Goal: Task Accomplishment & Management: Use online tool/utility

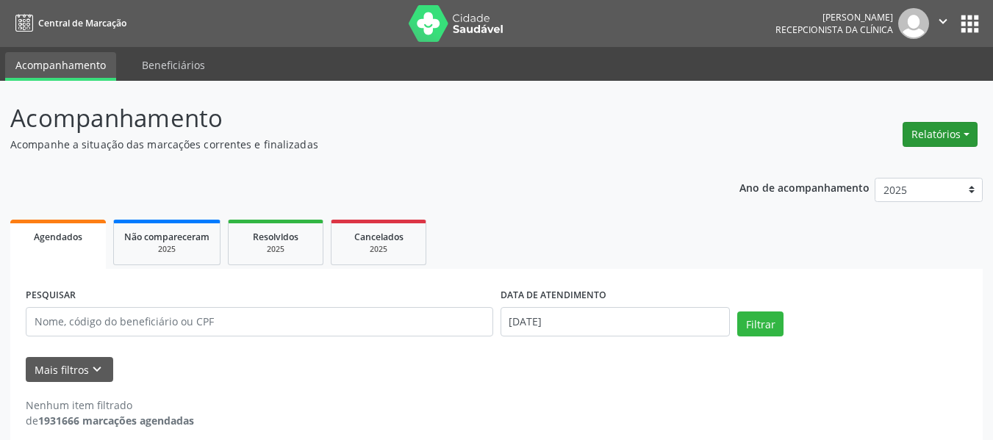
click at [933, 131] on button "Relatórios" at bounding box center [940, 134] width 75 height 25
click at [920, 167] on link "Agendamentos" at bounding box center [899, 166] width 158 height 21
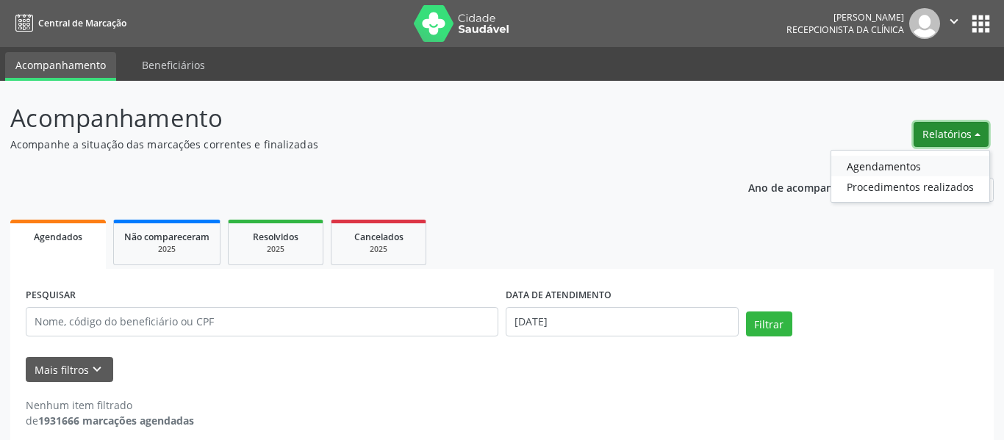
select select "9"
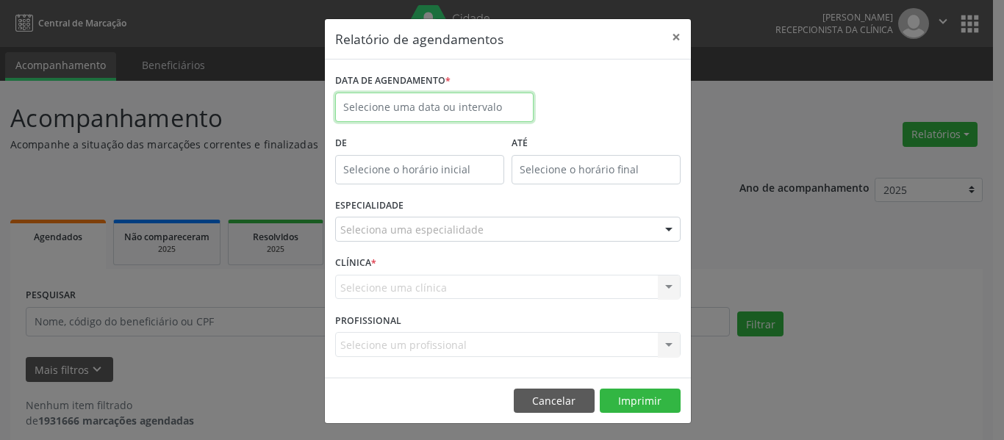
click at [459, 98] on input "text" at bounding box center [434, 107] width 198 height 29
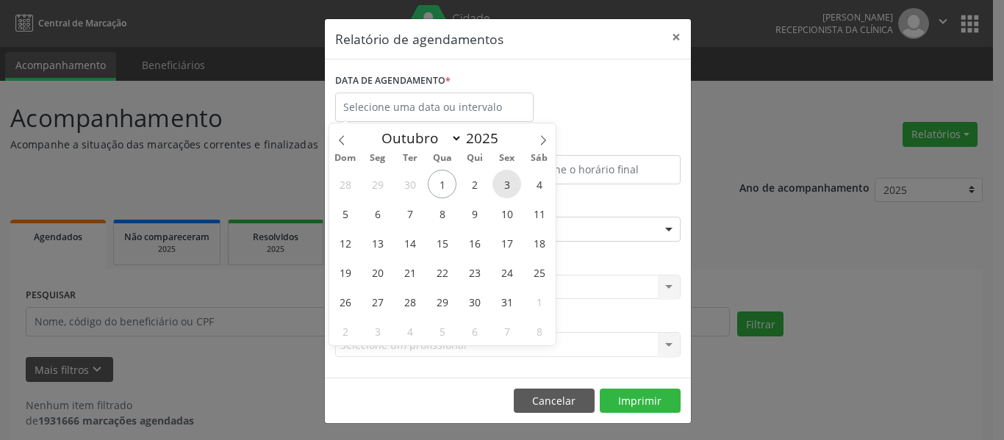
click at [510, 183] on span "3" at bounding box center [506, 184] width 29 height 29
type input "[DATE]"
click at [509, 182] on span "3" at bounding box center [506, 184] width 29 height 29
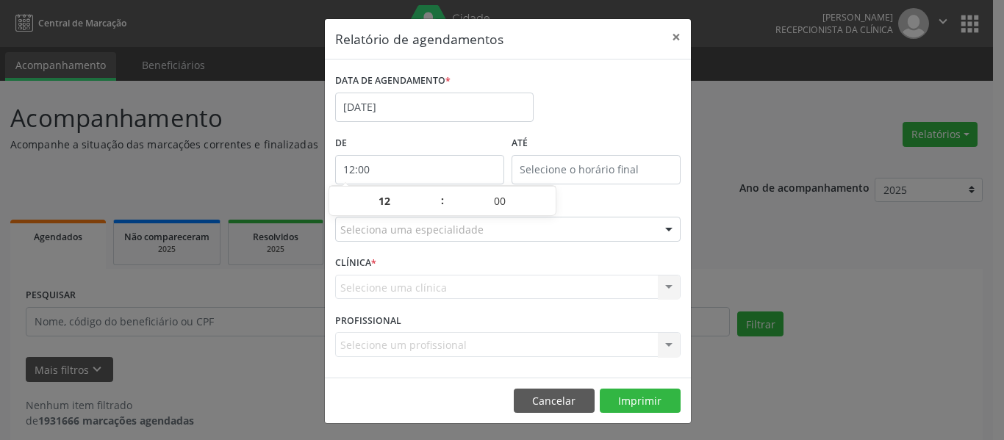
click at [440, 177] on input "12:00" at bounding box center [419, 169] width 169 height 29
click at [437, 211] on span at bounding box center [435, 208] width 10 height 15
type input "11:00"
type input "11"
click at [437, 210] on span at bounding box center [435, 208] width 10 height 15
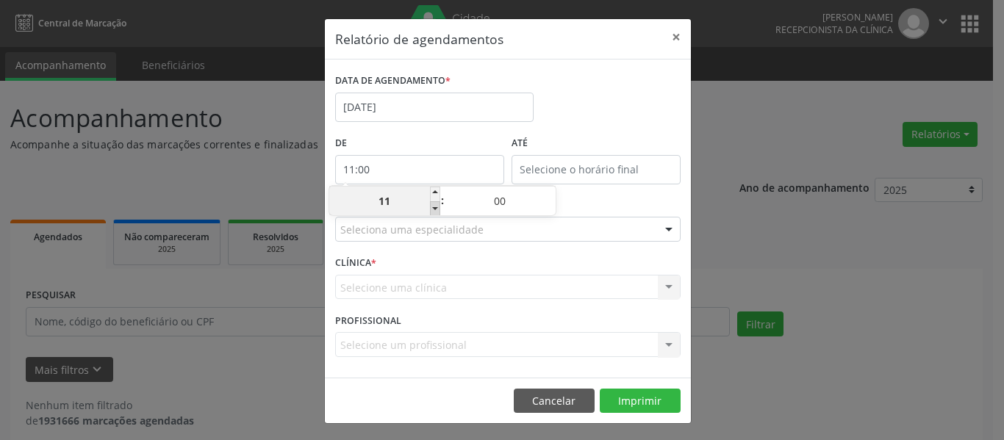
type input "10:00"
type input "10"
click at [436, 211] on span at bounding box center [435, 208] width 10 height 15
type input "09:00"
type input "09"
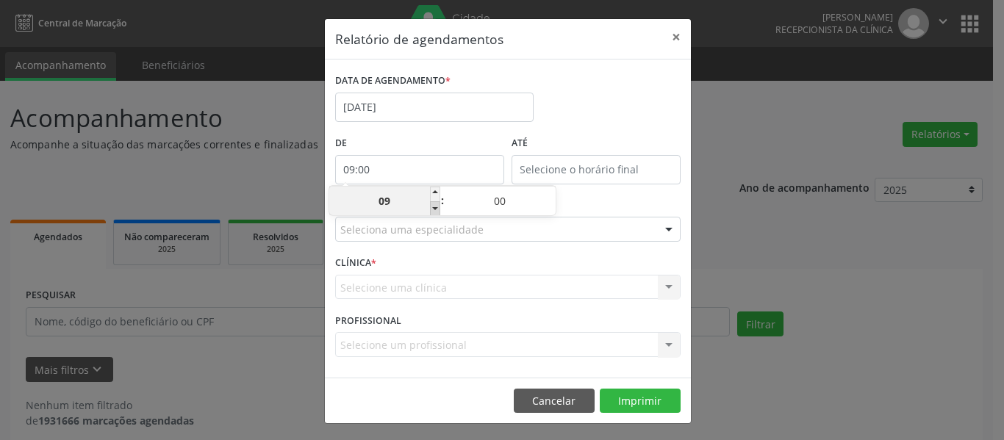
click at [436, 211] on span at bounding box center [435, 208] width 10 height 15
type input "08:00"
type input "08"
click at [545, 162] on input "12:00" at bounding box center [596, 169] width 169 height 29
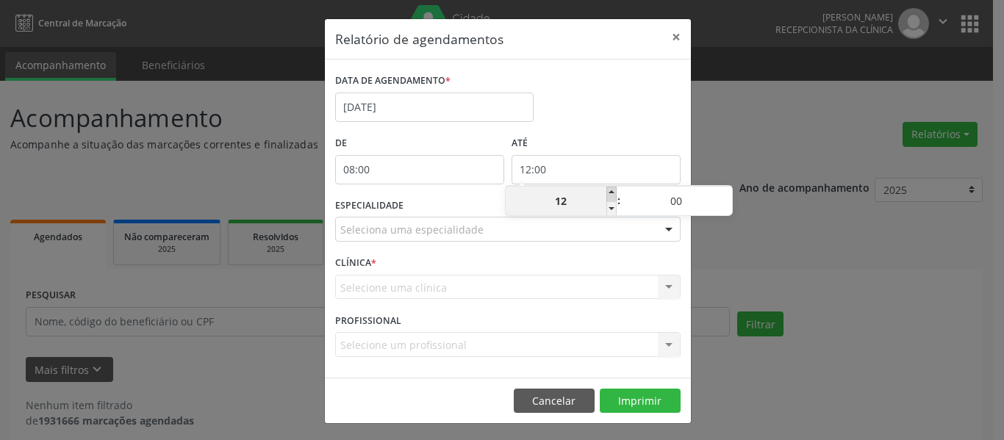
click at [614, 194] on span at bounding box center [611, 194] width 10 height 15
type input "13:00"
type input "13"
click at [614, 193] on span at bounding box center [611, 194] width 10 height 15
type input "14:00"
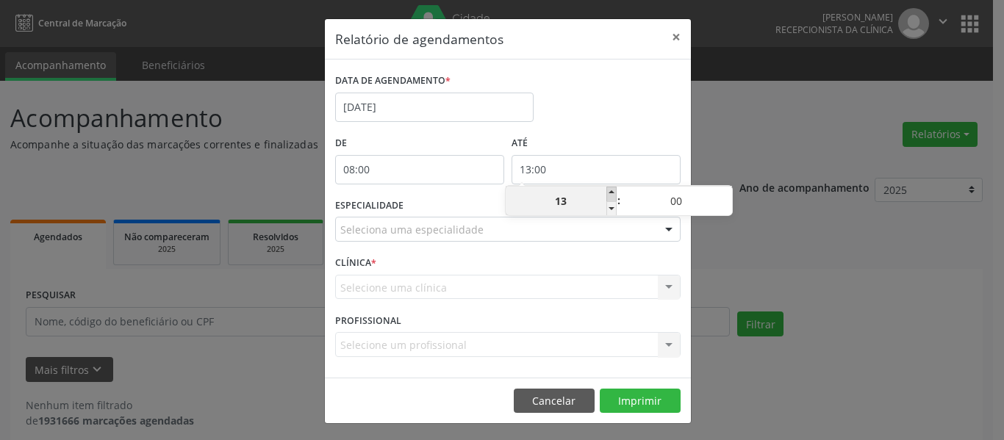
type input "14"
click at [614, 193] on span at bounding box center [611, 194] width 10 height 15
type input "15:00"
type input "15"
click at [614, 193] on span at bounding box center [611, 194] width 10 height 15
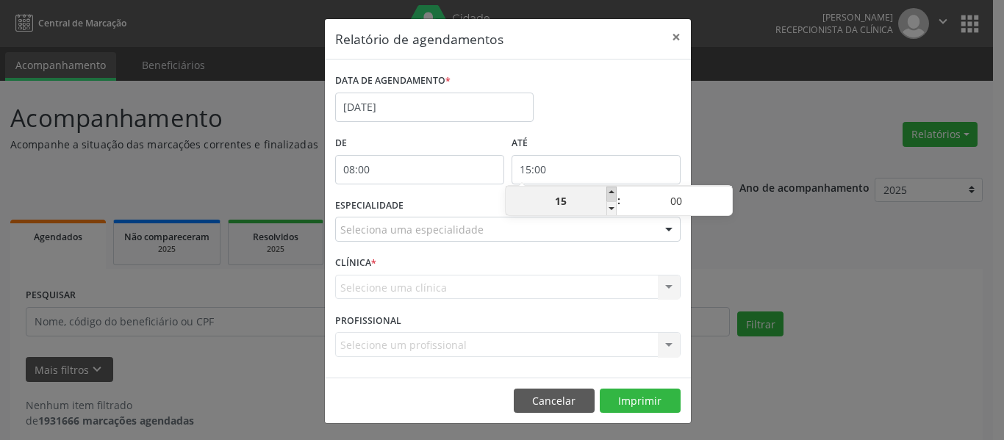
type input "16:00"
type input "16"
click at [614, 193] on span at bounding box center [611, 194] width 10 height 15
type input "17:00"
type input "17"
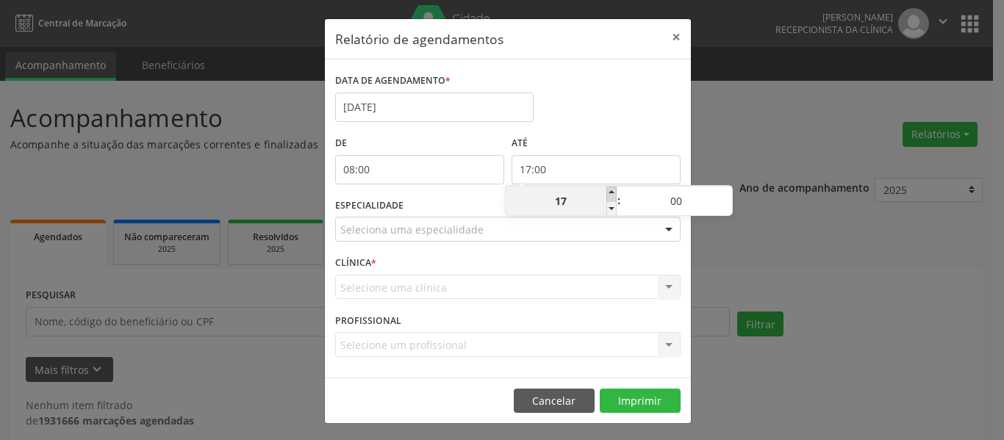
click at [614, 193] on span at bounding box center [611, 194] width 10 height 15
type input "18:00"
type input "18"
click at [595, 131] on div "DATA DE AGENDAMENTO * [DATE]" at bounding box center [507, 101] width 353 height 62
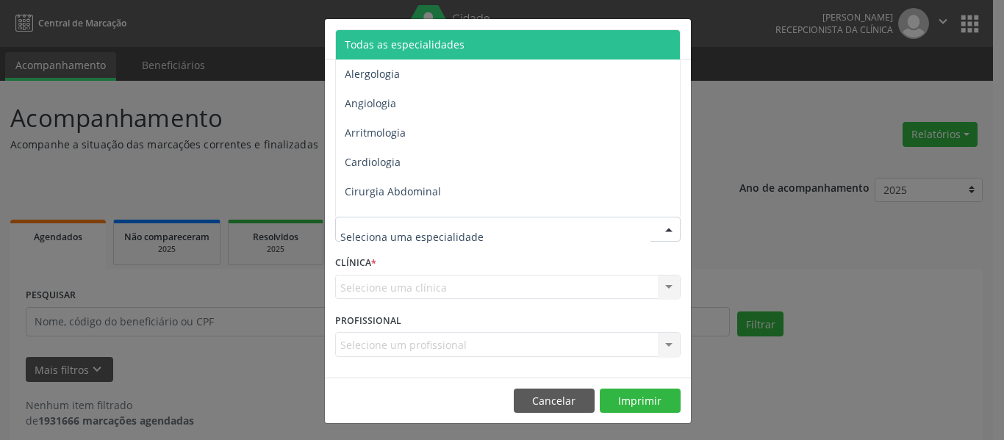
click at [423, 50] on span "Todas as especialidades" at bounding box center [405, 44] width 120 height 14
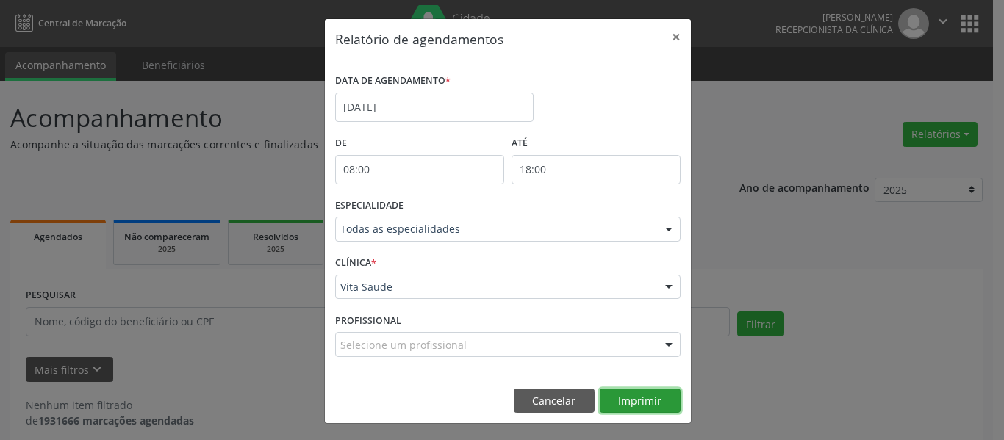
click at [623, 392] on button "Imprimir" at bounding box center [640, 401] width 81 height 25
